Goal: Transaction & Acquisition: Book appointment/travel/reservation

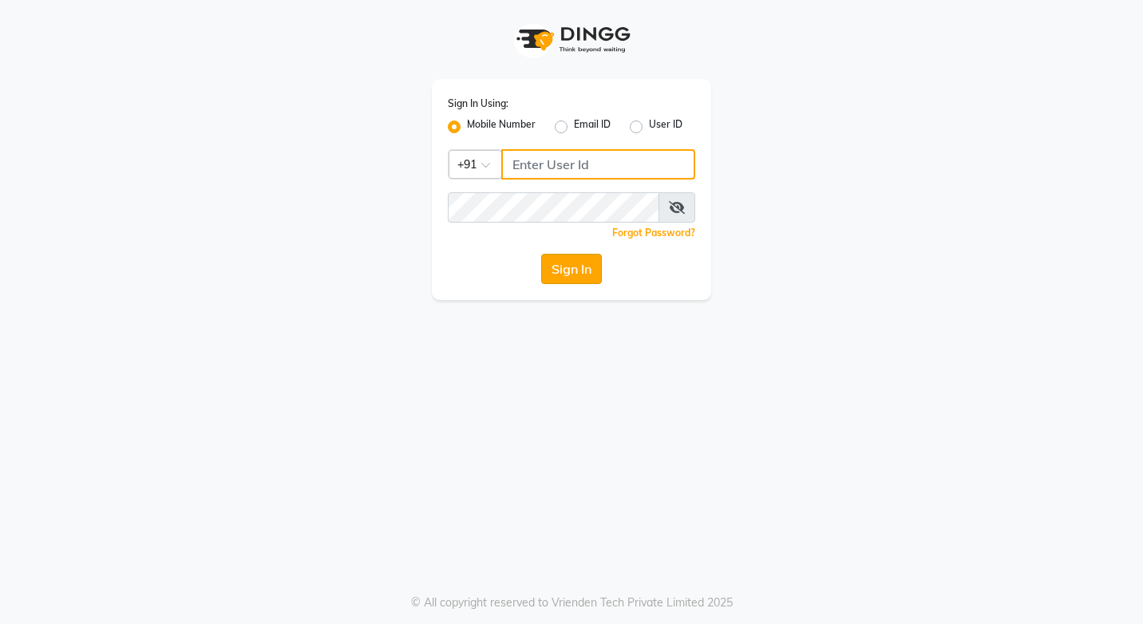
type input "9136222444"
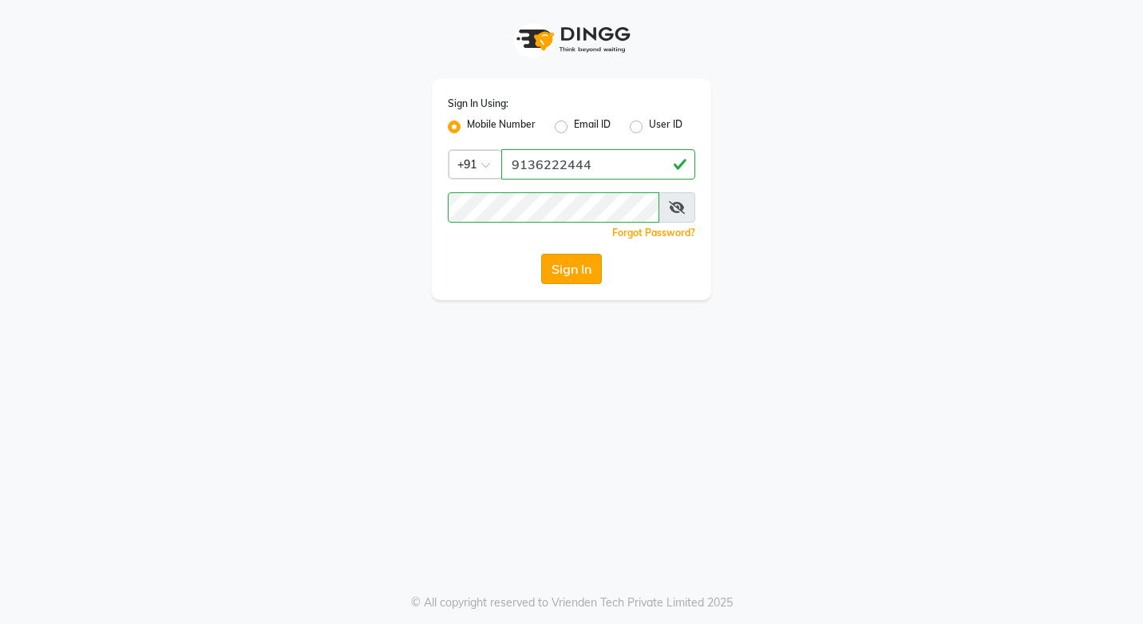
click at [564, 269] on button "Sign In" at bounding box center [571, 269] width 61 height 30
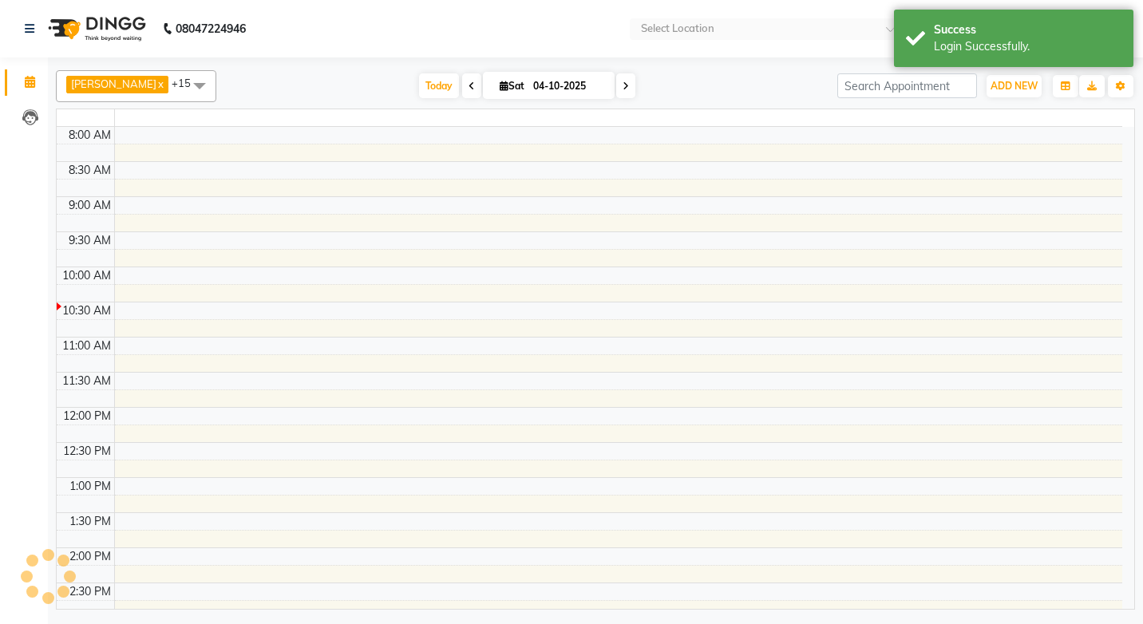
select select "en"
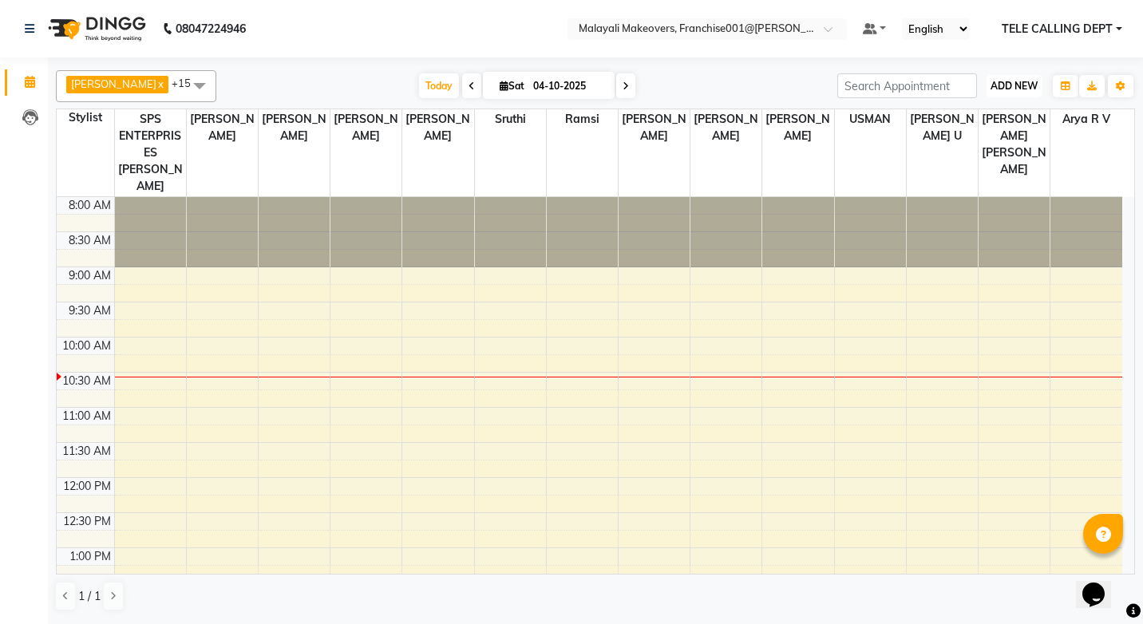
click at [1012, 89] on span "ADD NEW" at bounding box center [1014, 86] width 47 height 12
click at [971, 114] on button "Add Appointment" at bounding box center [978, 116] width 126 height 21
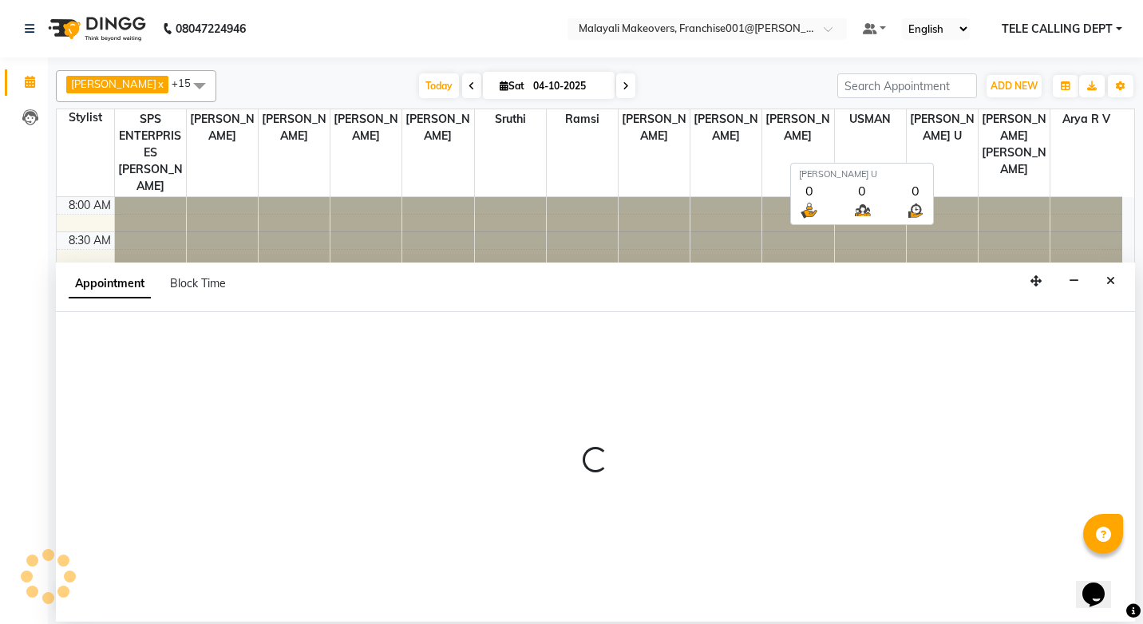
select select "tentative"
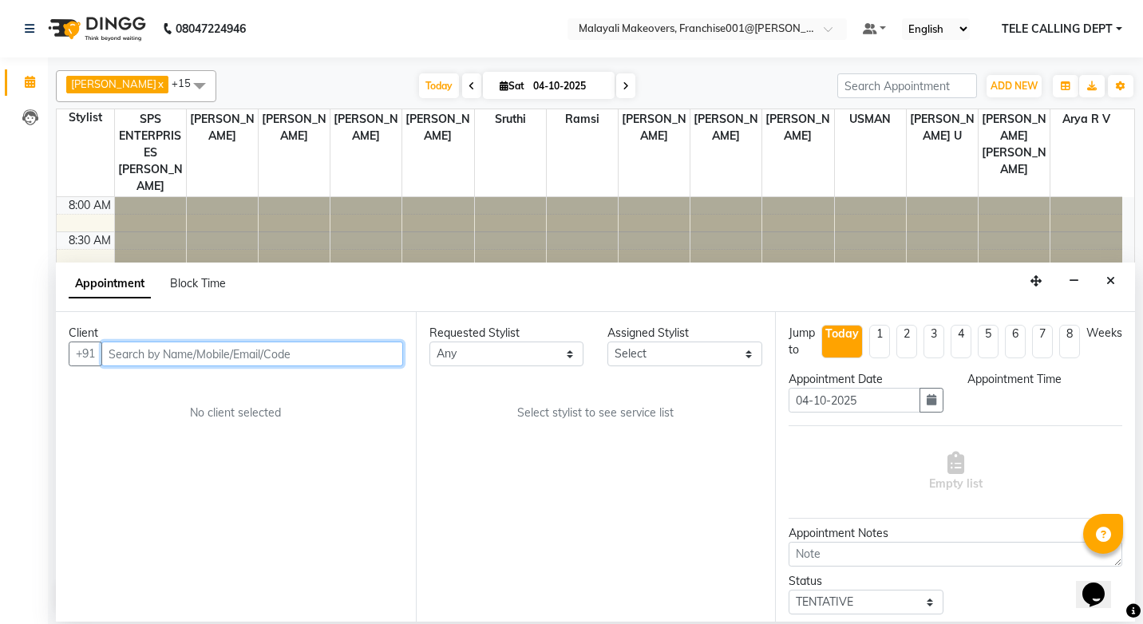
select select "540"
click at [165, 356] on input "text" at bounding box center [252, 354] width 302 height 25
paste input "919037259112"
click at [123, 351] on input "919037259112" at bounding box center [218, 354] width 235 height 25
type input "9037259112"
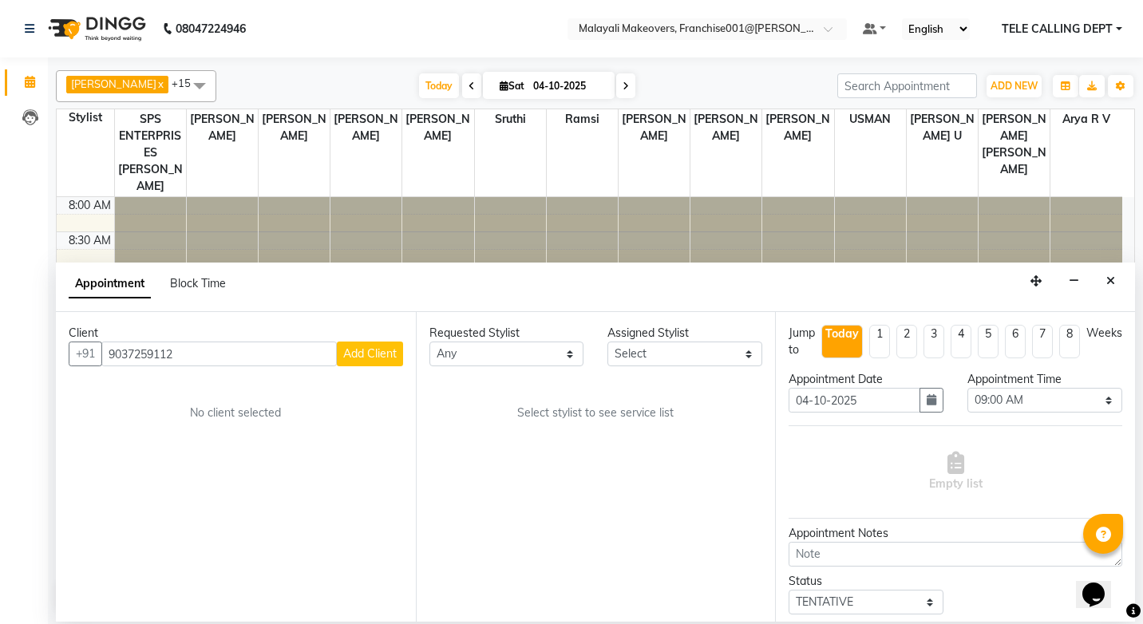
click at [366, 360] on span "Add Client" at bounding box center [369, 353] width 53 height 14
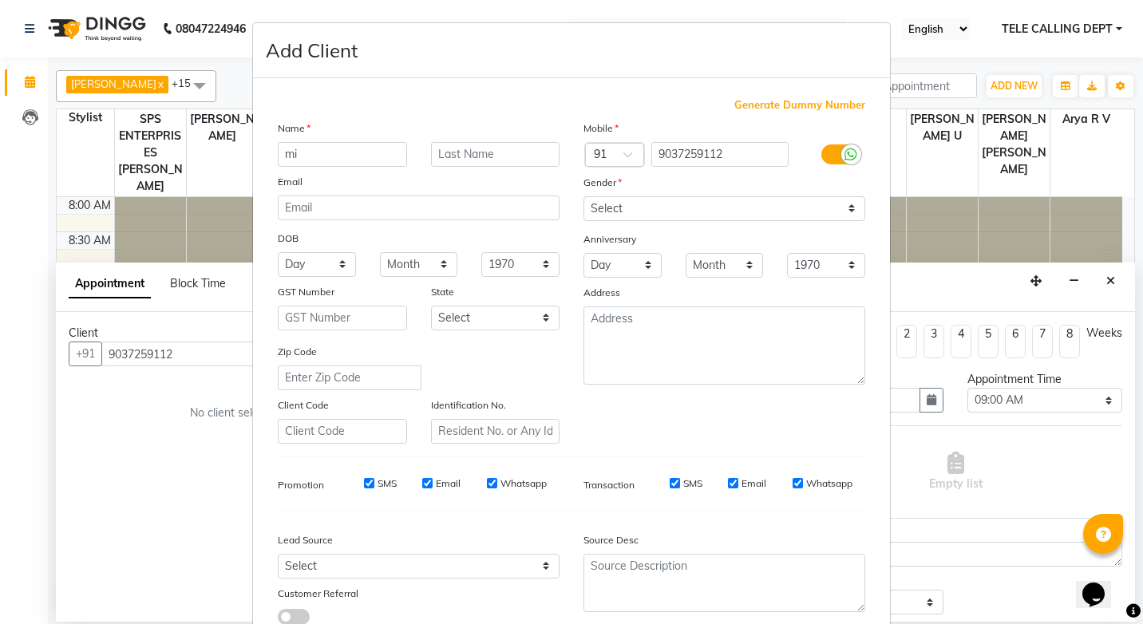
type input "m"
type input "MEENU"
click at [607, 207] on select "Select [DEMOGRAPHIC_DATA] [DEMOGRAPHIC_DATA] Other Prefer Not To Say" at bounding box center [724, 208] width 282 height 25
select select "[DEMOGRAPHIC_DATA]"
click at [583, 196] on select "Select [DEMOGRAPHIC_DATA] [DEMOGRAPHIC_DATA] Other Prefer Not To Say" at bounding box center [724, 208] width 282 height 25
